Goal: Transaction & Acquisition: Purchase product/service

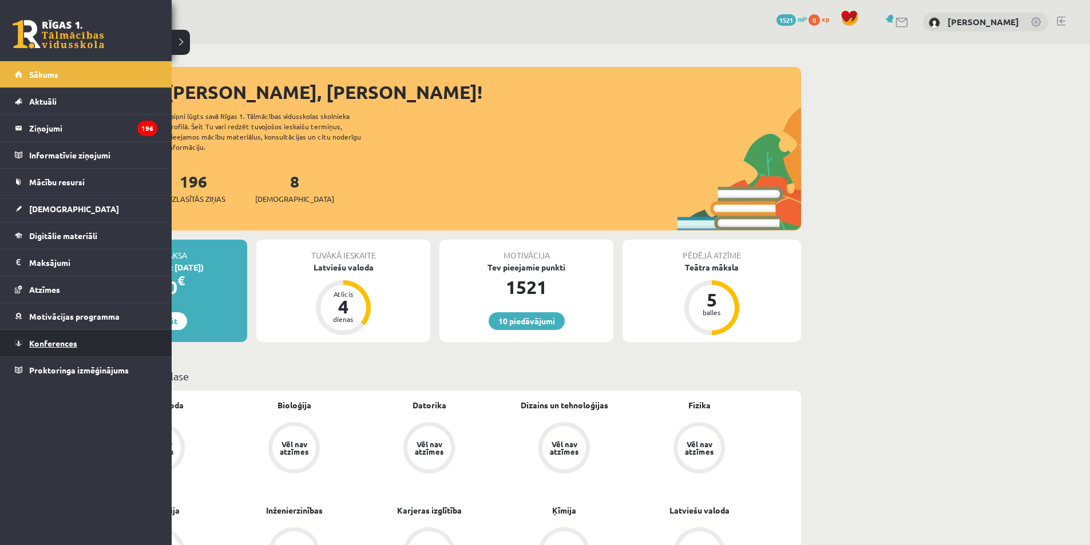
click at [58, 350] on link "Konferences" at bounding box center [86, 343] width 143 height 26
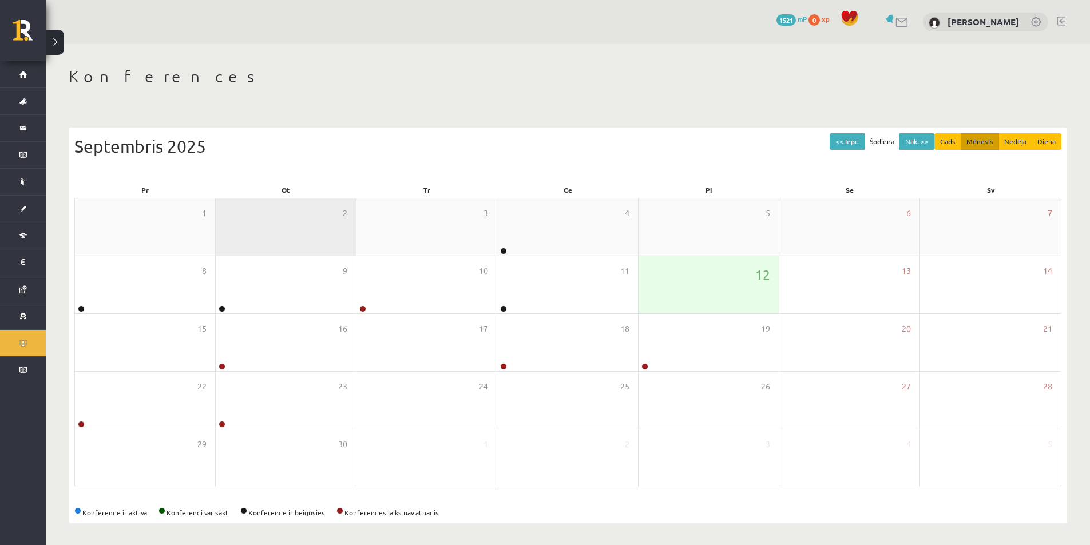
drag, startPoint x: 58, startPoint y: 350, endPoint x: 331, endPoint y: 247, distance: 291.3
click at [331, 247] on div "2" at bounding box center [286, 227] width 140 height 57
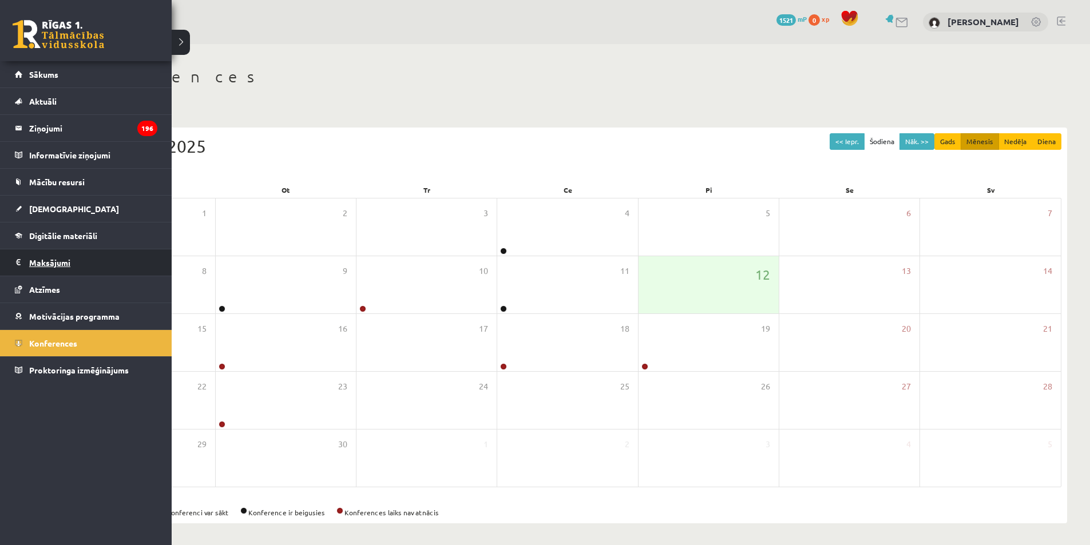
click at [66, 264] on legend "Maksājumi 0" at bounding box center [93, 263] width 128 height 26
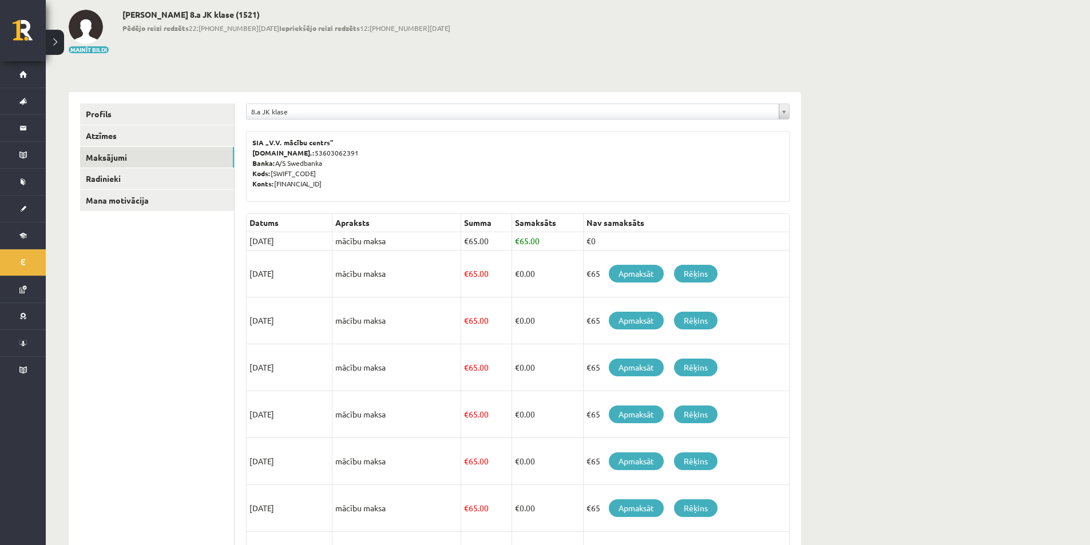
scroll to position [114, 0]
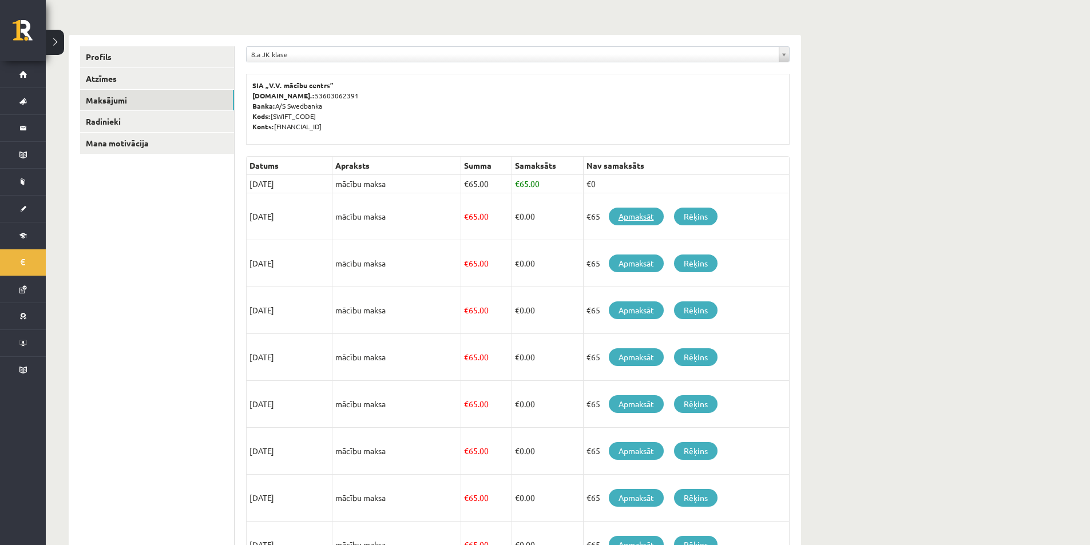
drag, startPoint x: 647, startPoint y: 222, endPoint x: 626, endPoint y: 208, distance: 25.7
drag, startPoint x: 626, startPoint y: 208, endPoint x: 619, endPoint y: 219, distance: 12.1
click at [619, 219] on link "Apmaksāt" at bounding box center [636, 217] width 55 height 18
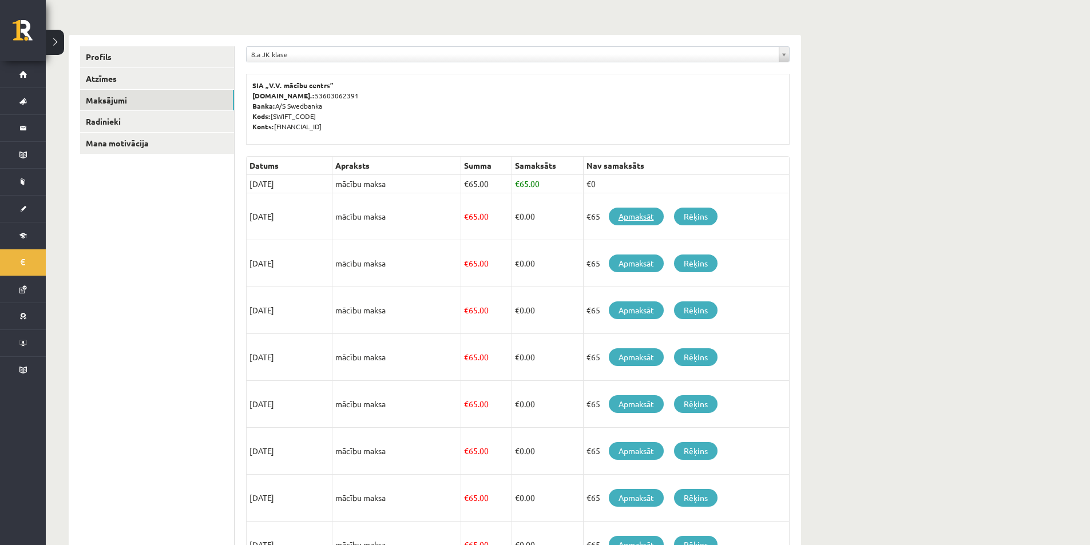
click at [619, 218] on link "Apmaksāt" at bounding box center [636, 217] width 55 height 18
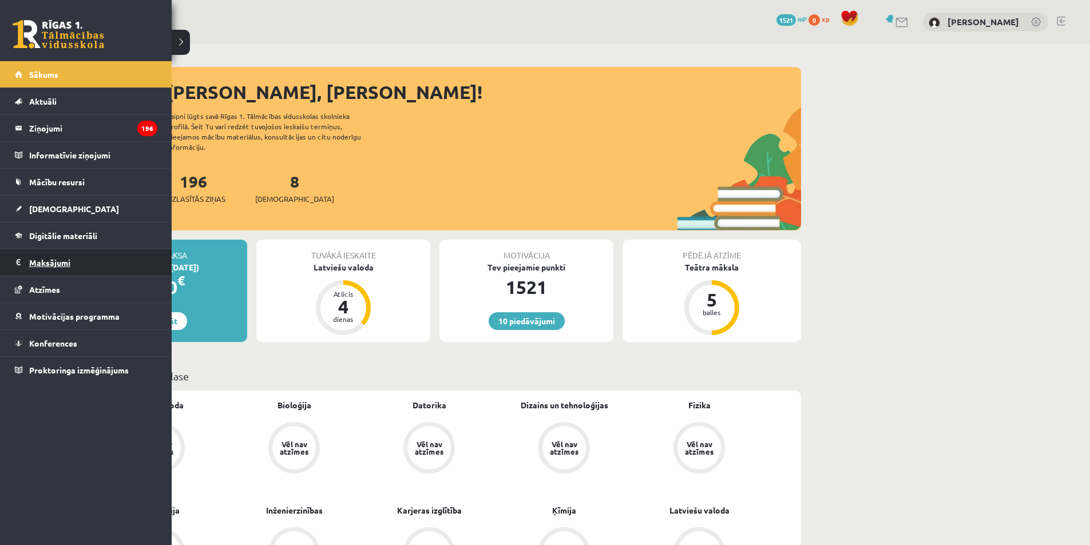
click at [80, 263] on legend "Maksājumi 0" at bounding box center [93, 263] width 128 height 26
